Goal: Transaction & Acquisition: Purchase product/service

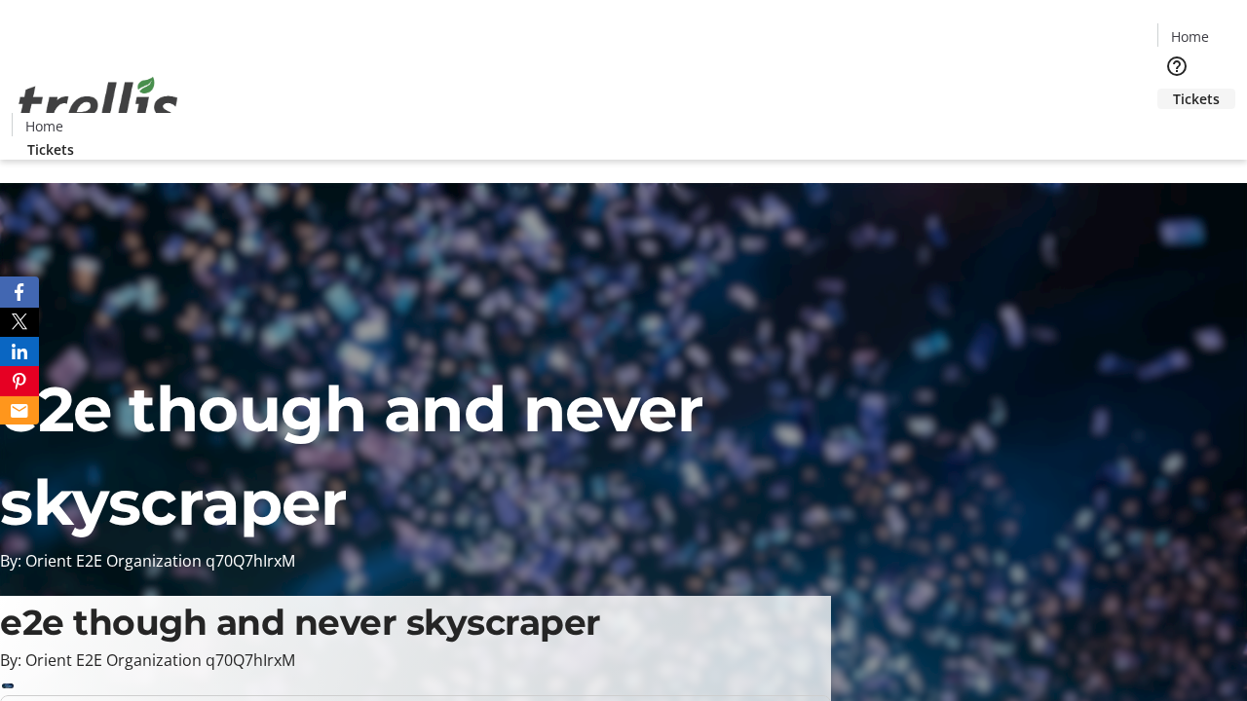
click at [1173, 89] on span "Tickets" at bounding box center [1196, 99] width 47 height 20
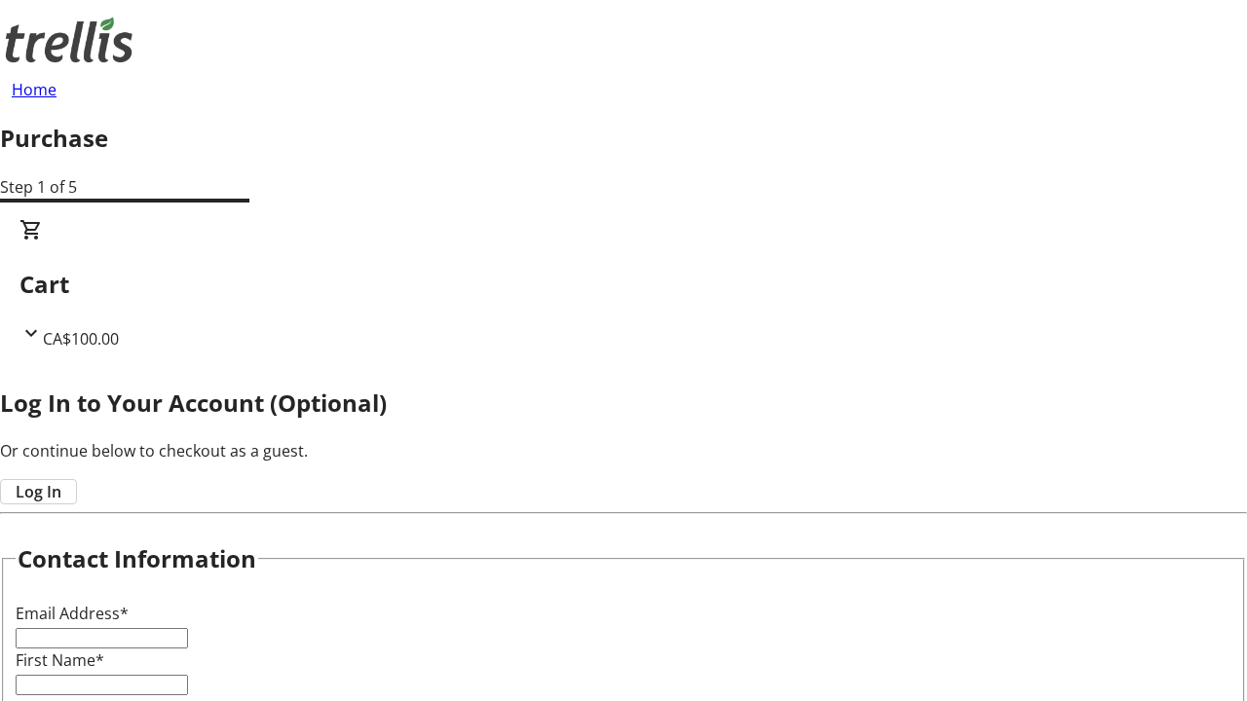
type input "FREE"
type input "[PERSON_NAME][EMAIL_ADDRESS][DOMAIN_NAME]"
type input "[PERSON_NAME]"
type input "Bashirian"
